Goal: Task Accomplishment & Management: Use online tool/utility

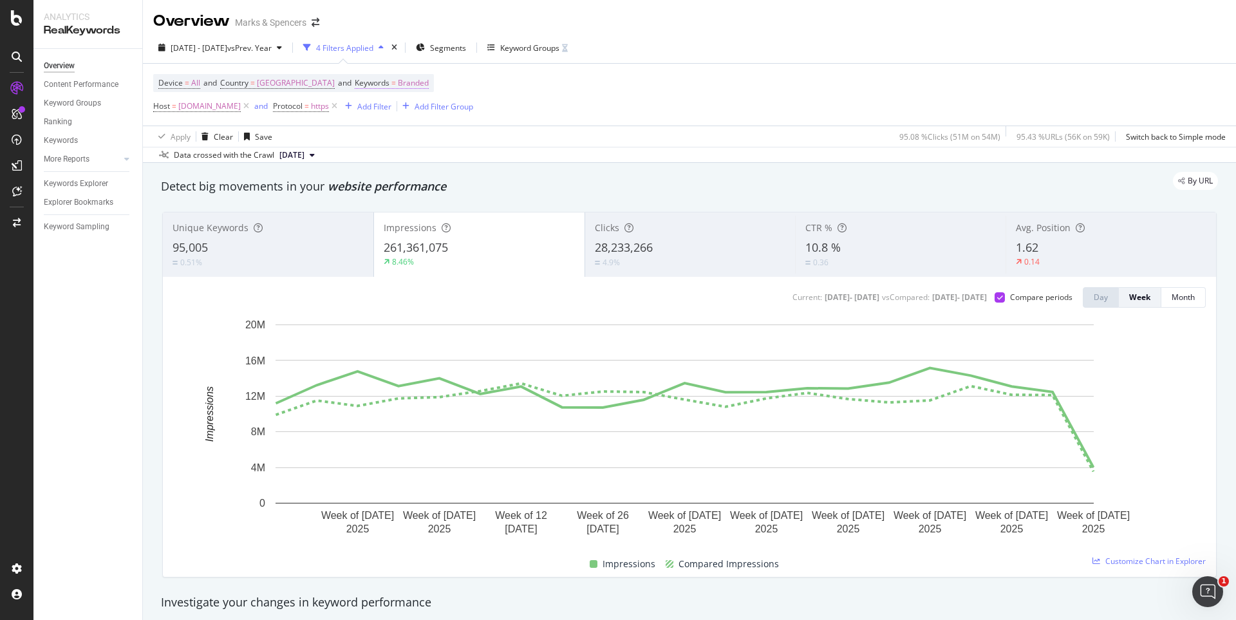
click at [414, 81] on span "Branded" at bounding box center [413, 83] width 31 height 18
click at [393, 114] on div "button" at bounding box center [397, 113] width 15 height 8
click at [383, 210] on span "All" at bounding box center [430, 214] width 131 height 12
click at [480, 141] on div "Apply" at bounding box center [486, 140] width 20 height 11
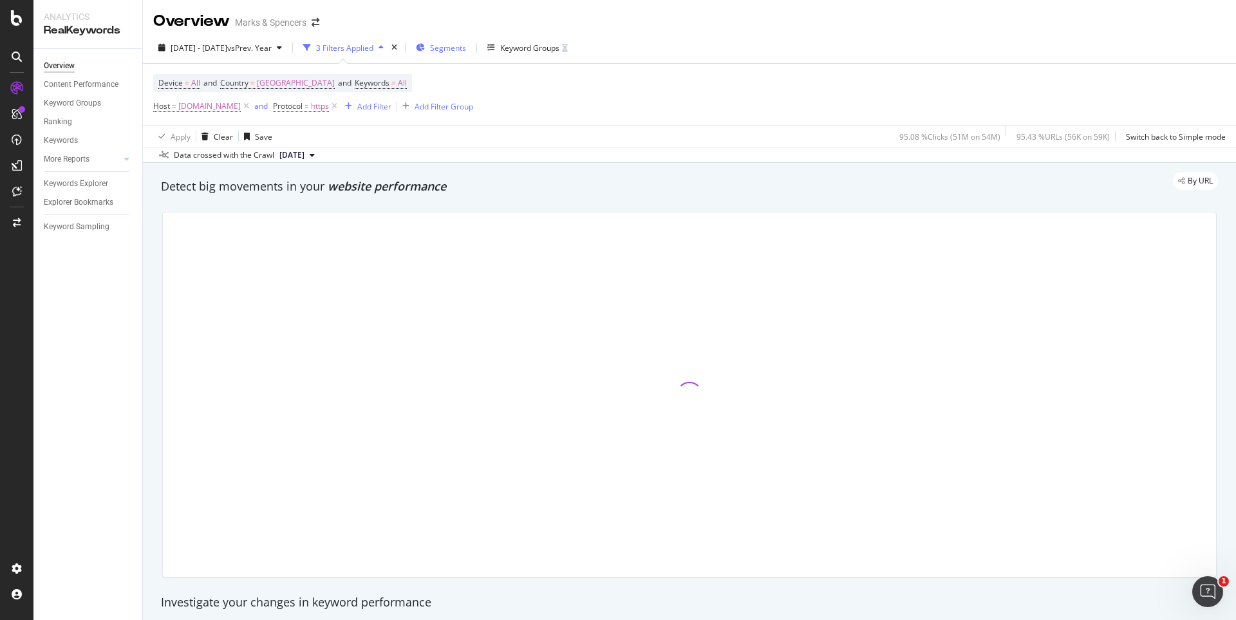
click at [466, 52] on span "Segments" at bounding box center [448, 48] width 36 height 11
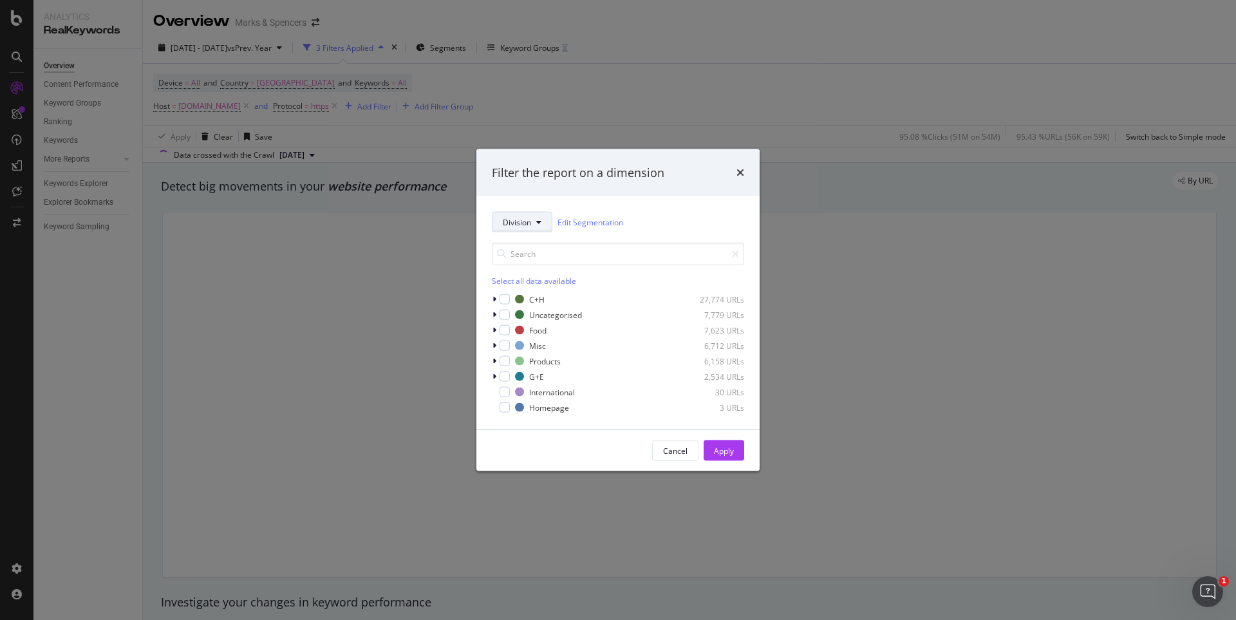
click at [540, 227] on button "Division" at bounding box center [522, 222] width 61 height 21
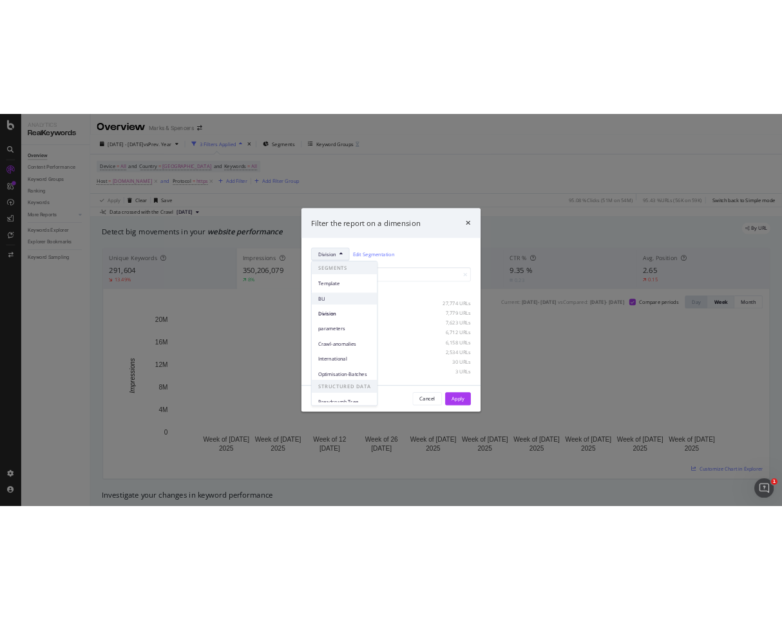
scroll to position [9, 0]
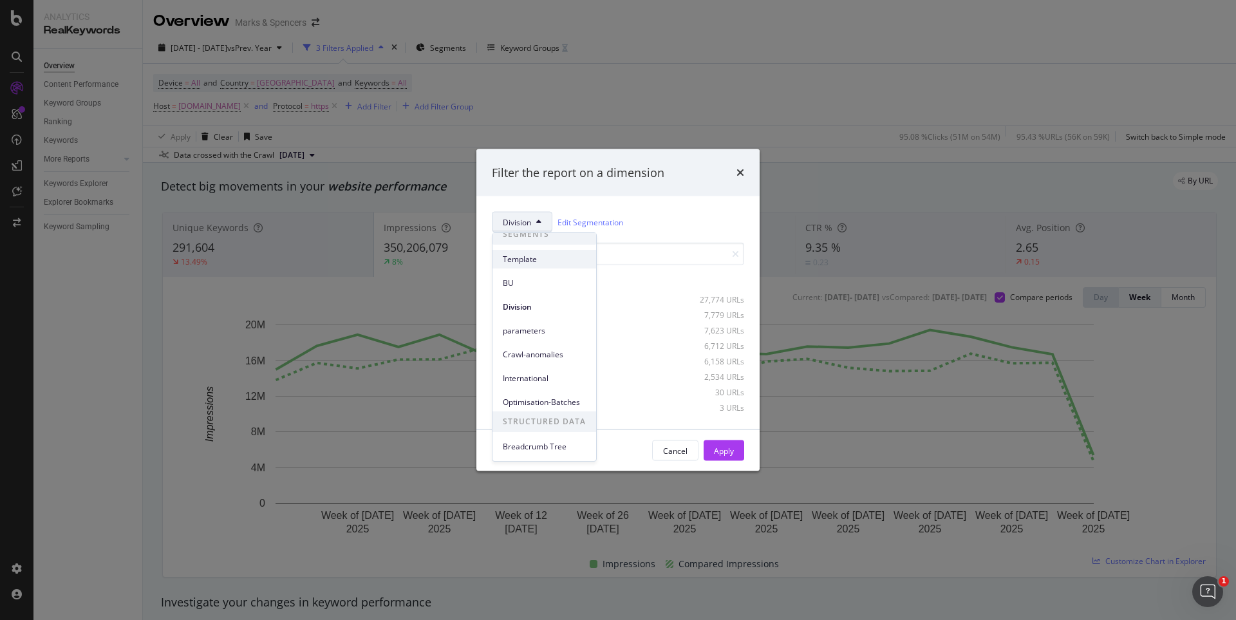
click at [518, 258] on span "Template" at bounding box center [544, 260] width 83 height 12
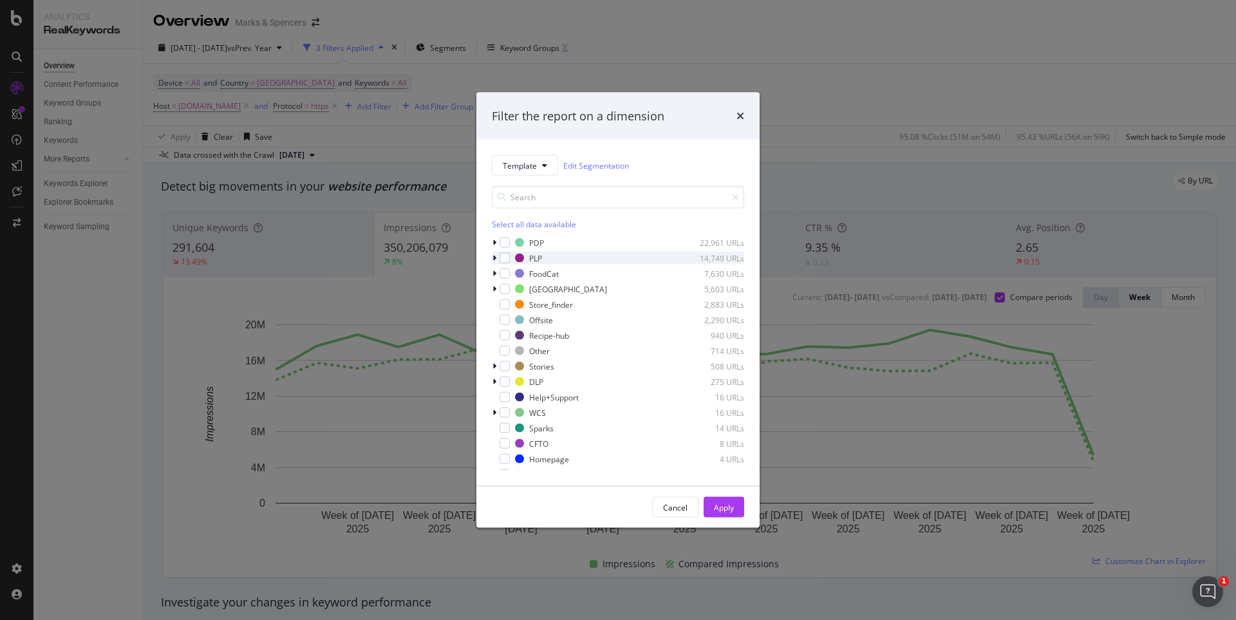
click at [492, 258] on div "modal" at bounding box center [496, 258] width 8 height 13
click at [504, 259] on div "modal" at bounding box center [505, 258] width 10 height 10
click at [509, 272] on div "modal" at bounding box center [512, 274] width 10 height 10
click at [504, 262] on div "modal" at bounding box center [505, 258] width 10 height 10
click at [515, 283] on div "Filters 45 URLs" at bounding box center [618, 289] width 252 height 13
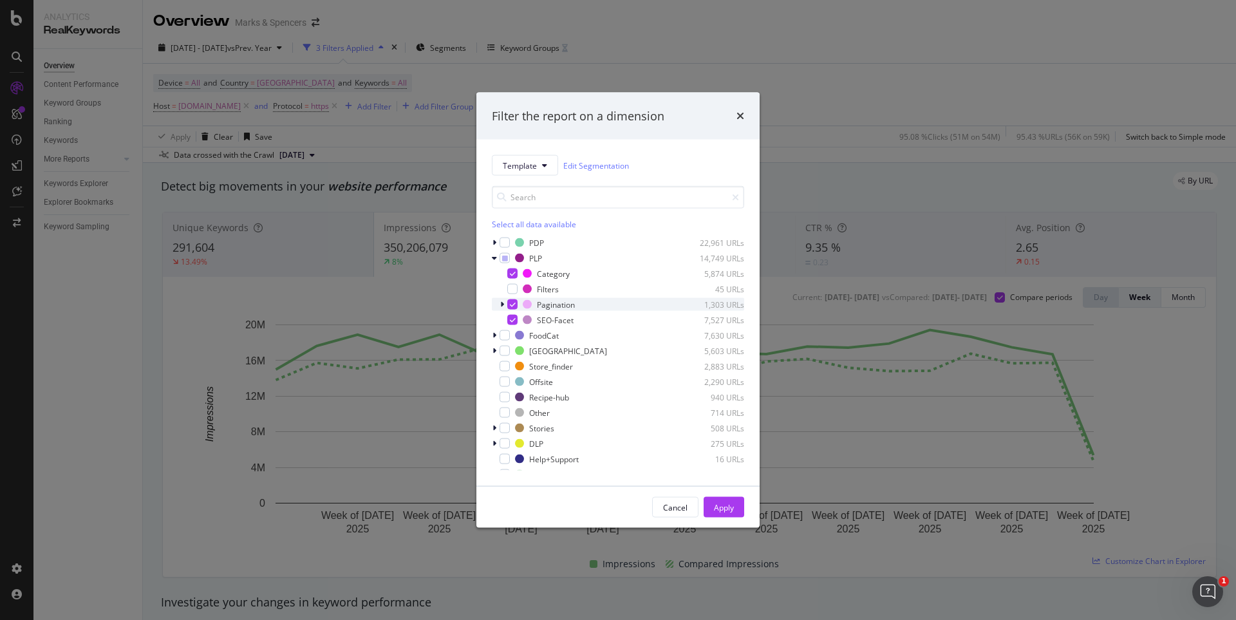
click at [515, 301] on icon "modal" at bounding box center [513, 304] width 6 height 6
click at [515, 316] on div "modal" at bounding box center [512, 320] width 10 height 10
click at [726, 503] on div "Apply" at bounding box center [724, 507] width 20 height 11
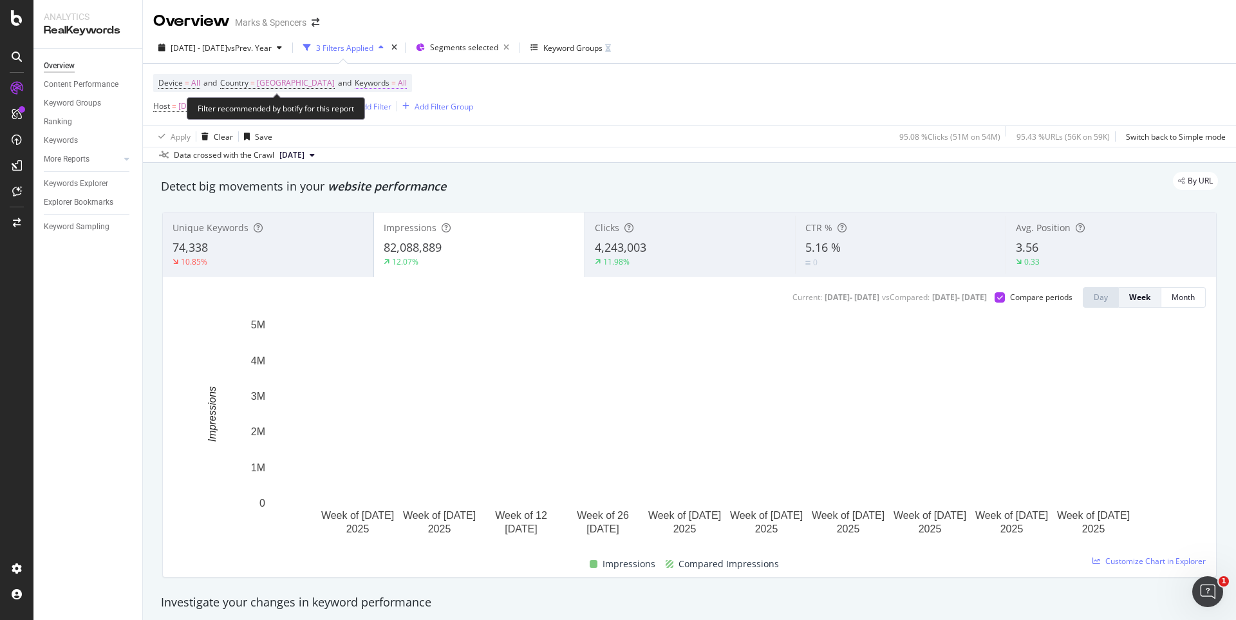
click at [398, 83] on span "All" at bounding box center [402, 83] width 9 height 18
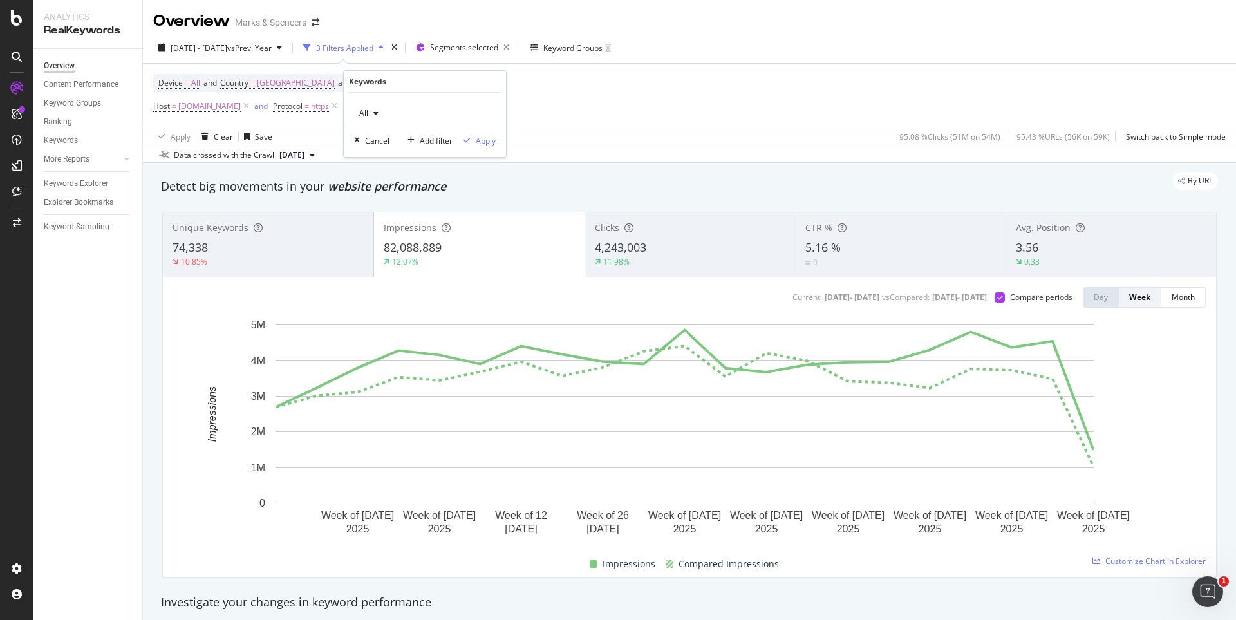
click at [377, 108] on div "All" at bounding box center [369, 113] width 30 height 19
click at [382, 139] on span "Non-Branded" at bounding box center [430, 139] width 131 height 12
click at [481, 138] on div "Apply" at bounding box center [486, 140] width 20 height 11
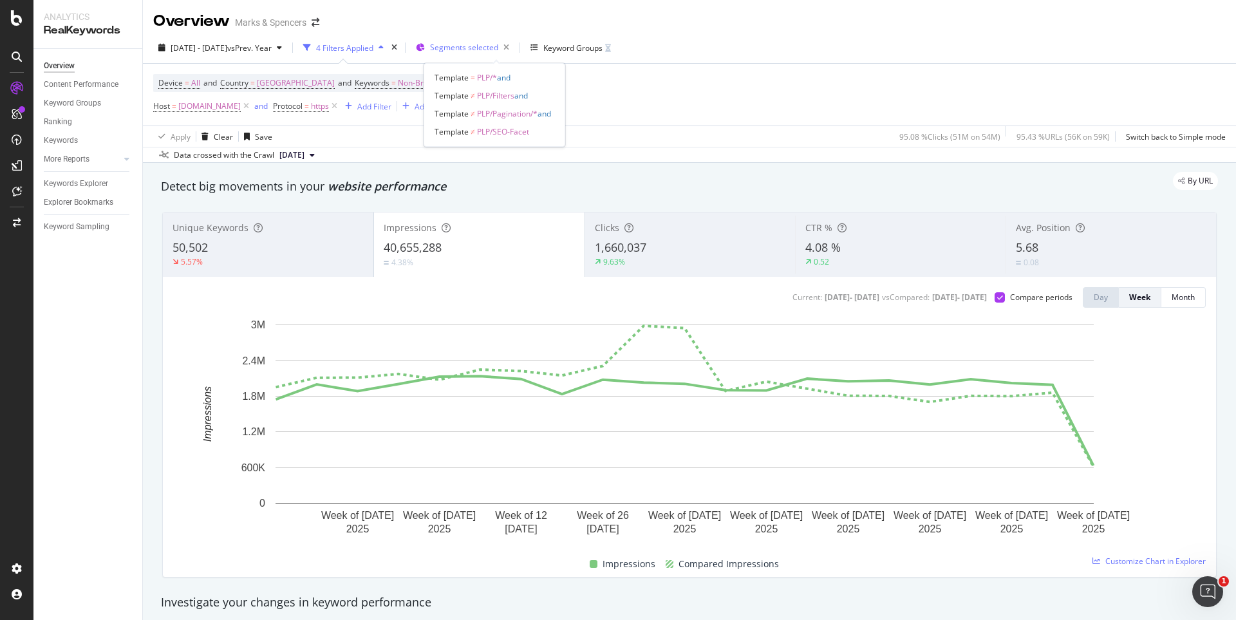
click at [498, 52] on span "Segments selected" at bounding box center [464, 47] width 68 height 11
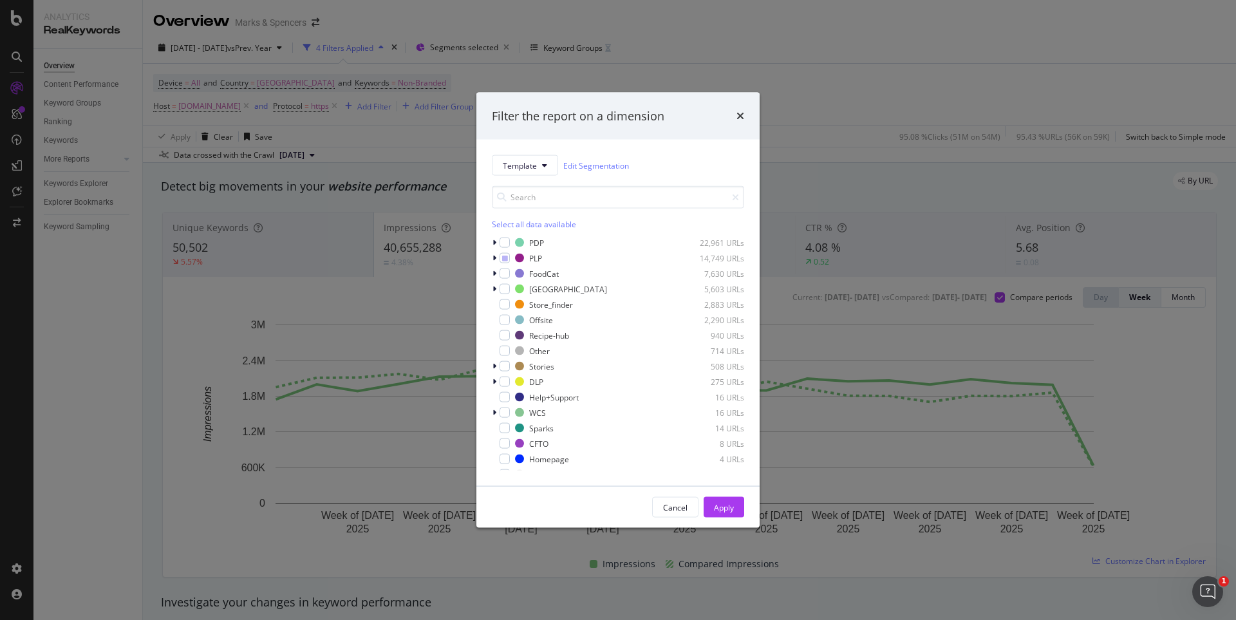
click at [745, 115] on div "Filter the report on a dimension" at bounding box center [618, 116] width 283 height 48
click at [741, 115] on icon "times" at bounding box center [741, 116] width 8 height 10
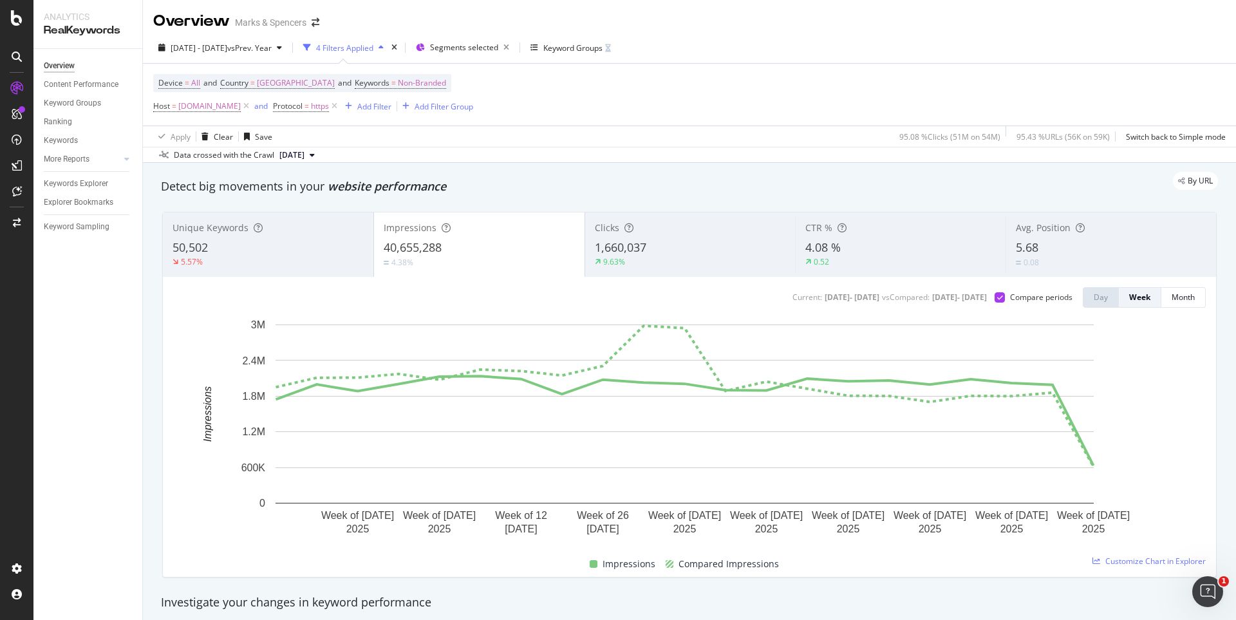
click at [667, 240] on div "1,660,037" at bounding box center [690, 248] width 191 height 17
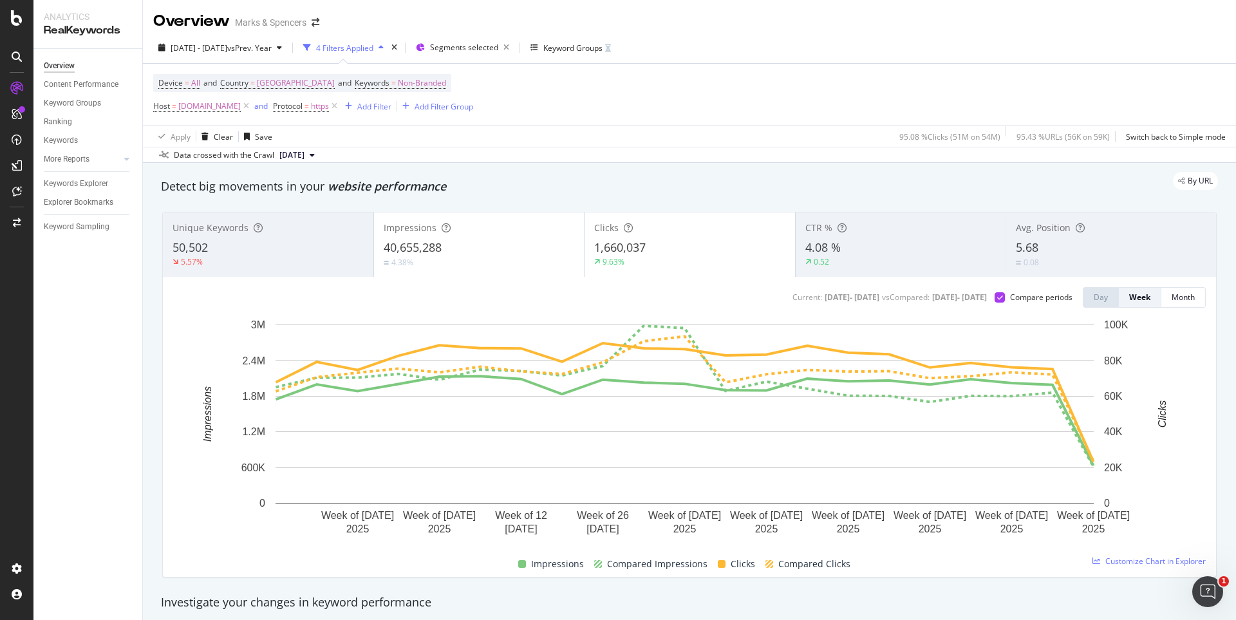
click at [531, 256] on div "4.38%" at bounding box center [479, 262] width 191 height 12
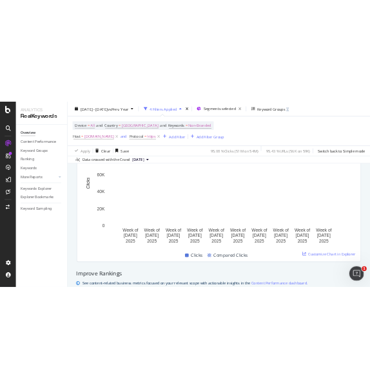
scroll to position [741, 0]
